Goal: Navigation & Orientation: Find specific page/section

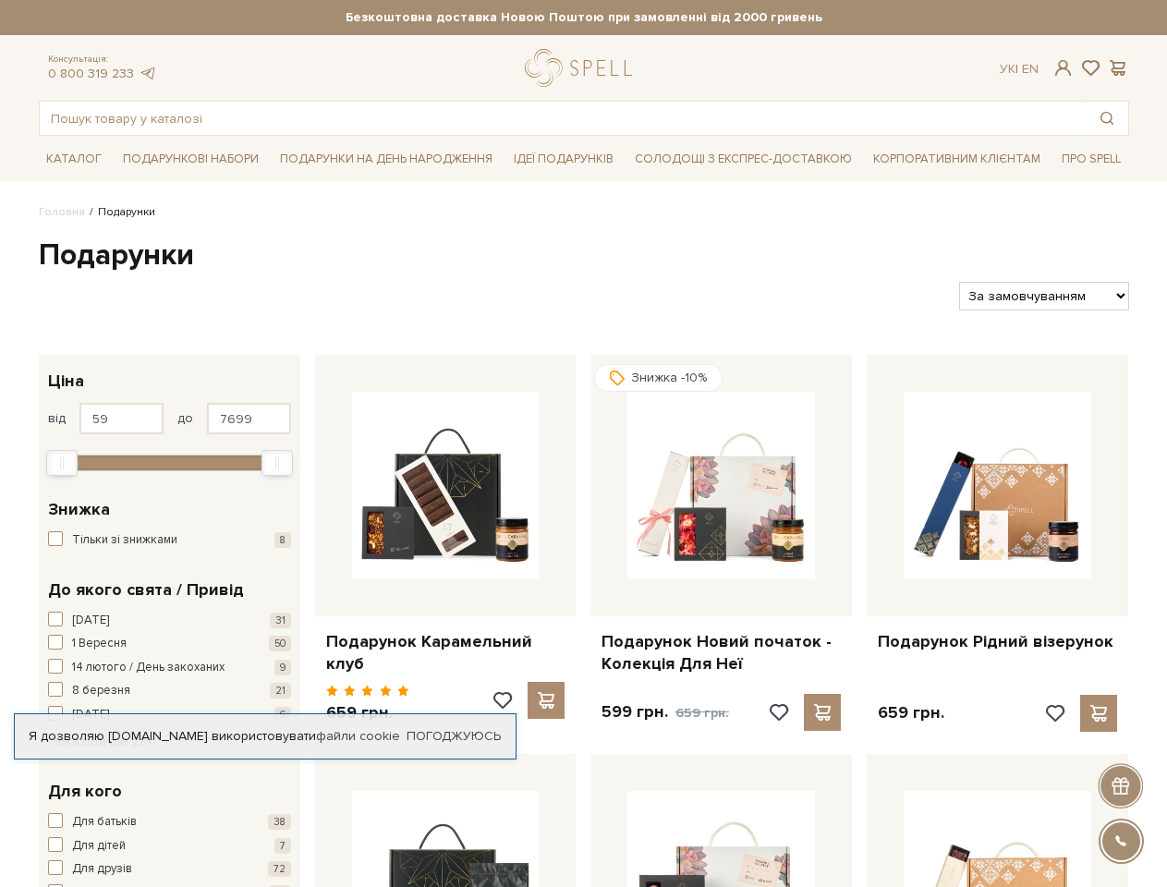
click at [583, 444] on div "Знижка -10% Подарунок Новий початок - Колекція Для Неї 599 грн. 659 грн." at bounding box center [721, 547] width 276 height 384
click at [584, 18] on strong "Безкоштовна доставка Новою Поштою при замовленні від 2000 гривень" at bounding box center [584, 17] width 1091 height 17
click at [1063, 67] on span at bounding box center [1063, 67] width 22 height 19
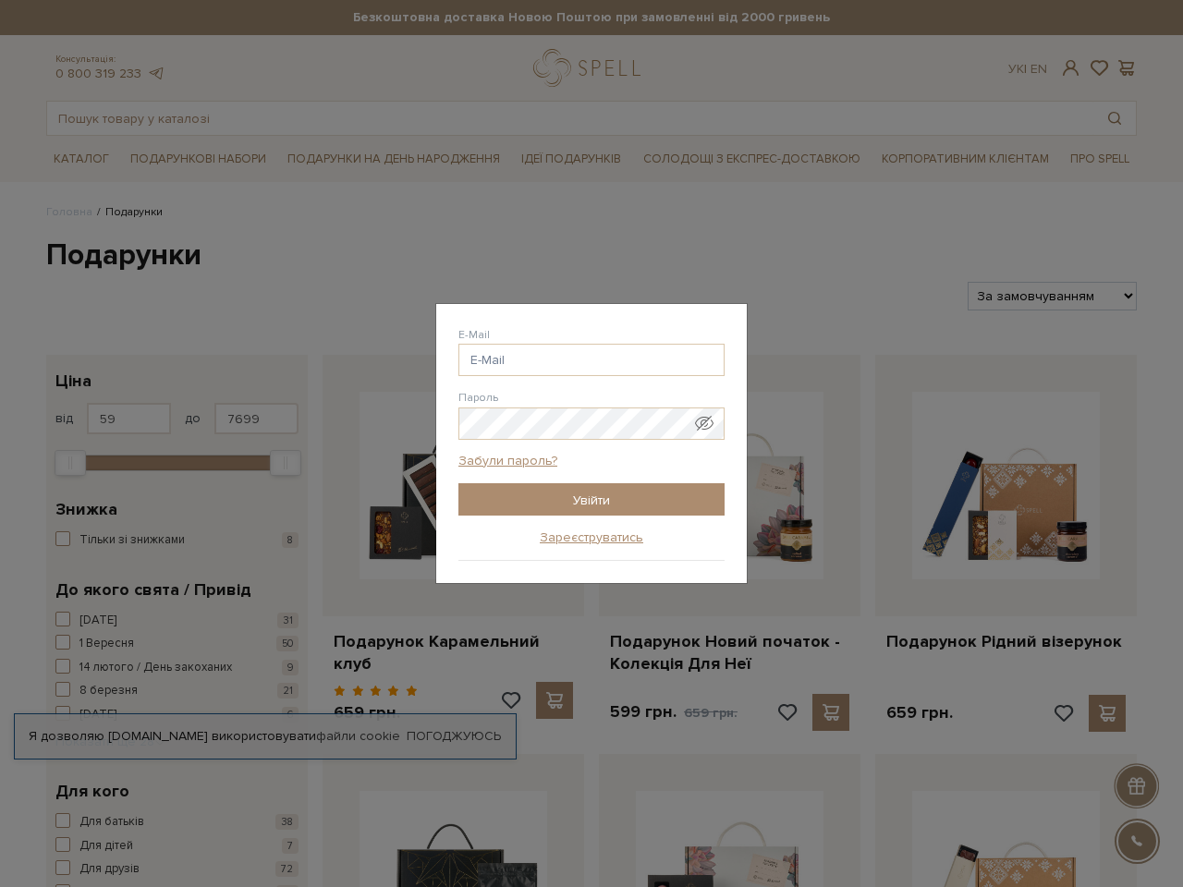
click at [1091, 68] on div "Авторизація E-Mail [GEOGRAPHIC_DATA] Забули пароль? Увійти Зареєструватись Забу…" at bounding box center [591, 443] width 1183 height 887
click at [1118, 68] on div "Авторизація E-Mail [GEOGRAPHIC_DATA] Забули пароль? Увійти Зареєструватись Забу…" at bounding box center [591, 443] width 1183 height 887
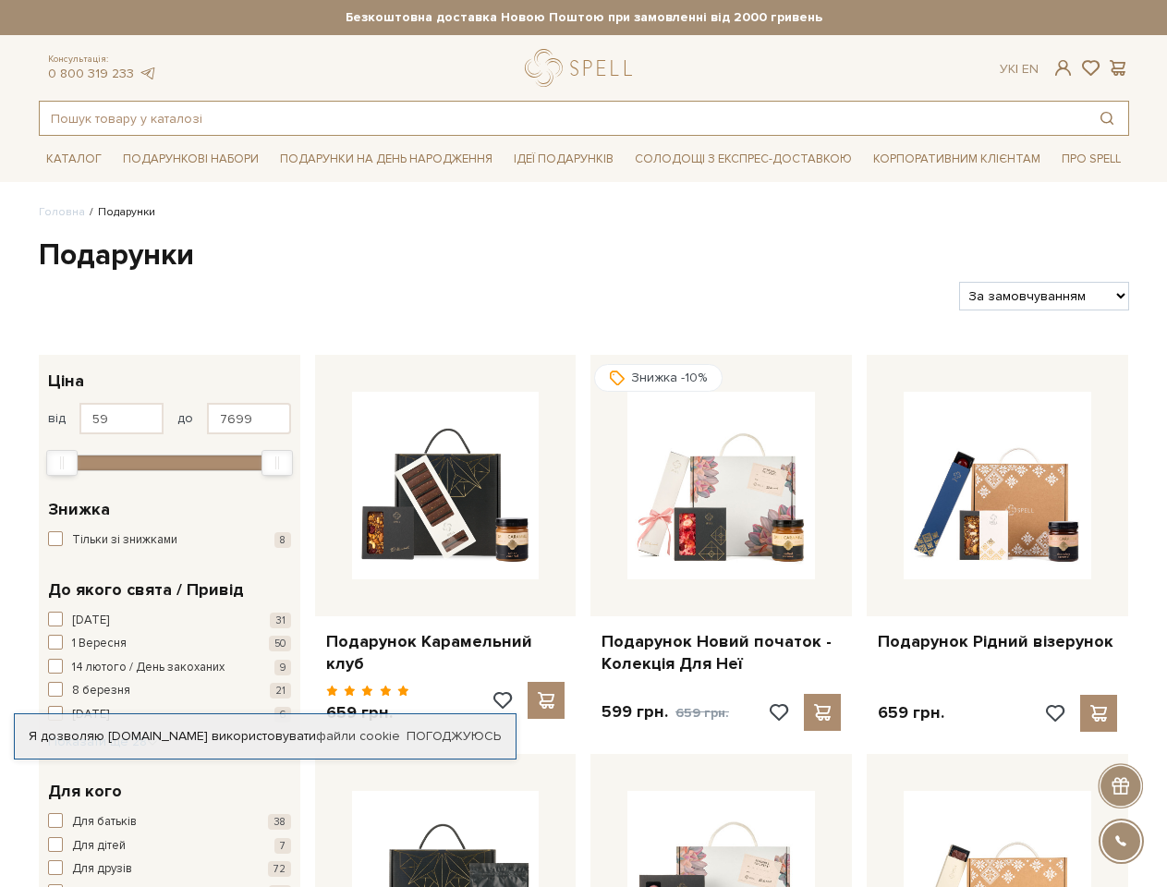
click at [1107, 118] on button "Пошук товару у каталозі" at bounding box center [1107, 118] width 43 height 33
click at [169, 621] on button "[DATE] 31" at bounding box center [169, 621] width 243 height 18
click at [169, 461] on div at bounding box center [169, 461] width 225 height 17
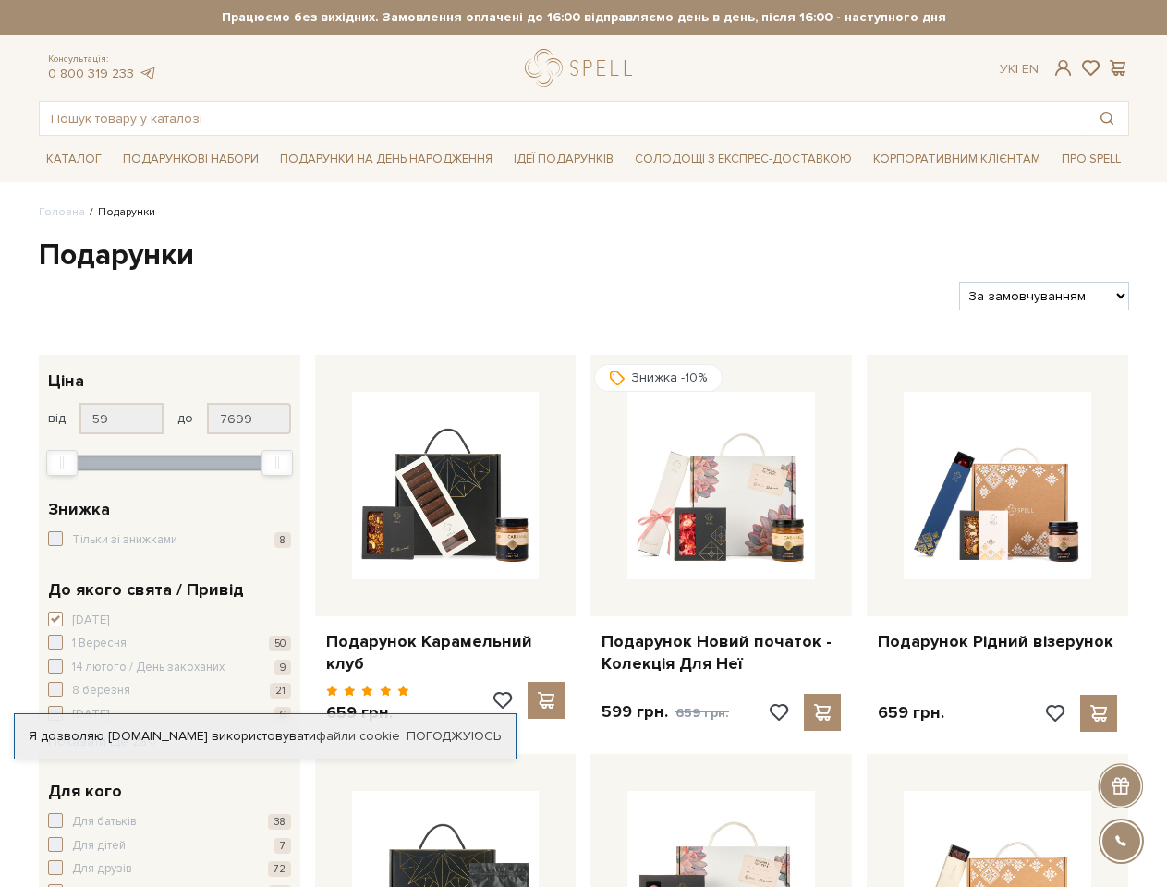
click at [62, 463] on div "Min" at bounding box center [62, 463] width 30 height 24
click at [277, 463] on div "Max" at bounding box center [277, 463] width 30 height 24
